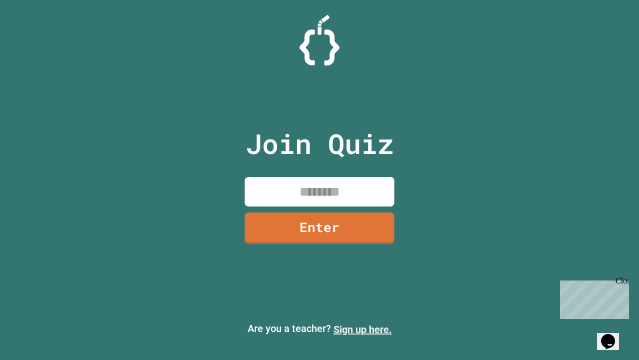
click at [363, 329] on link "Sign up here." at bounding box center [363, 329] width 58 height 12
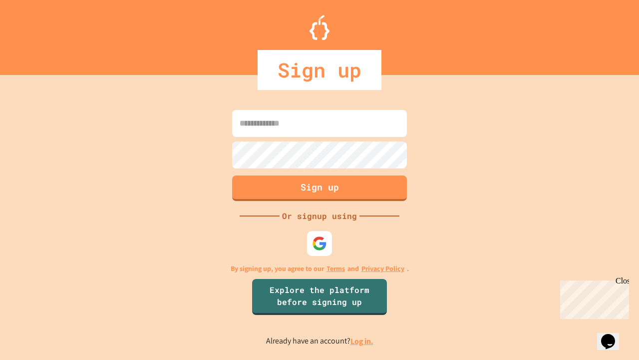
click at [363, 341] on link "Log in." at bounding box center [362, 341] width 23 height 10
